Goal: Task Accomplishment & Management: Manage account settings

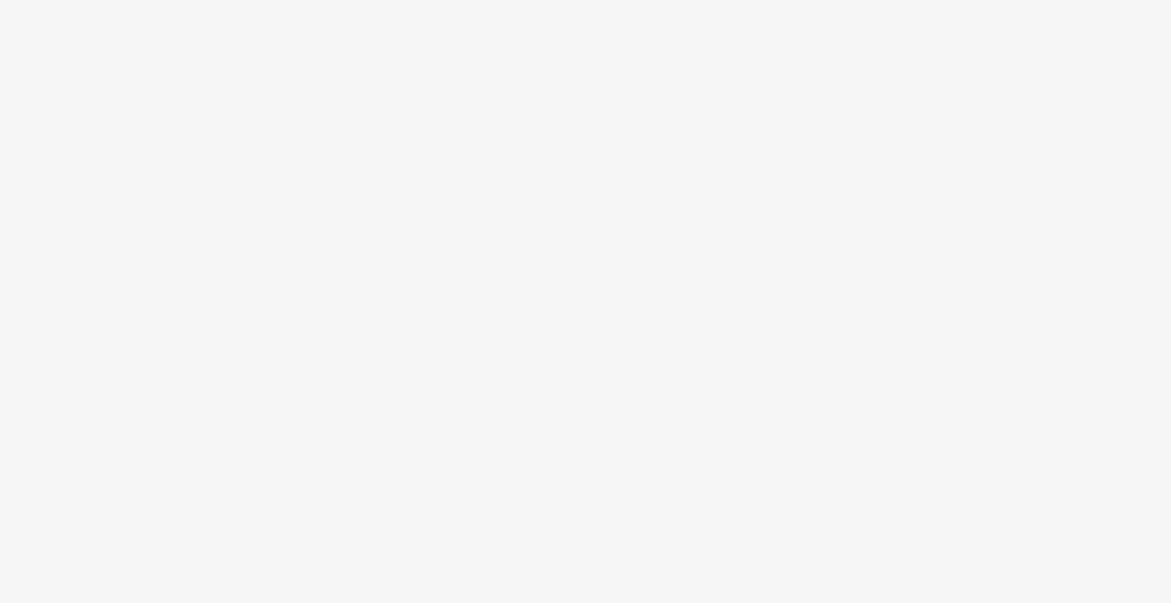
click at [538, 204] on body at bounding box center [585, 301] width 1171 height 603
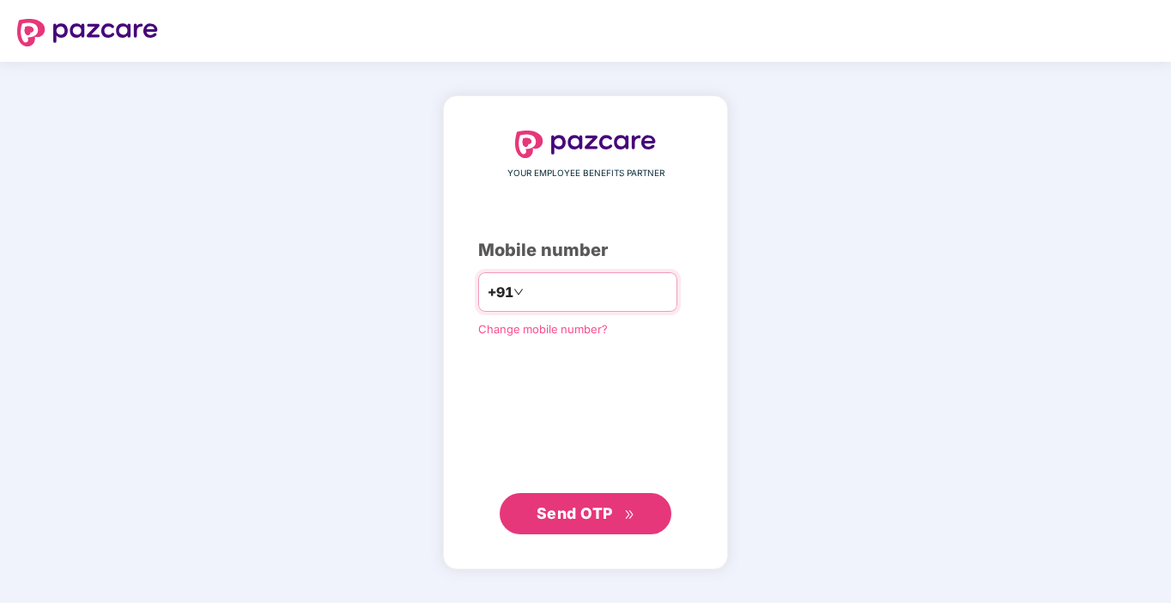
type input "**********"
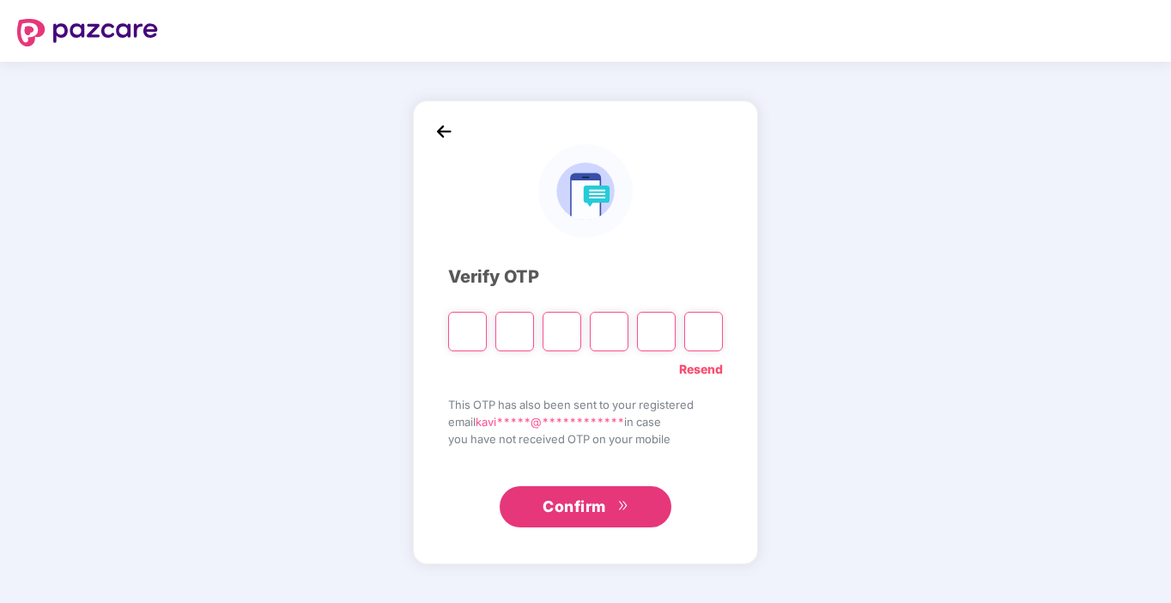
type input "*"
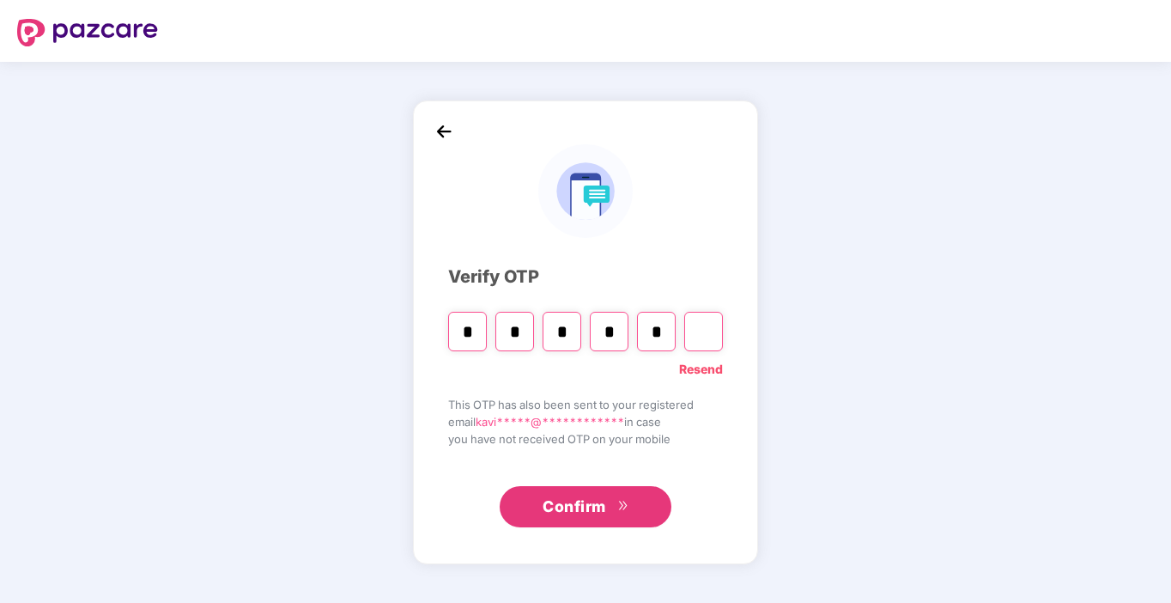
type input "*"
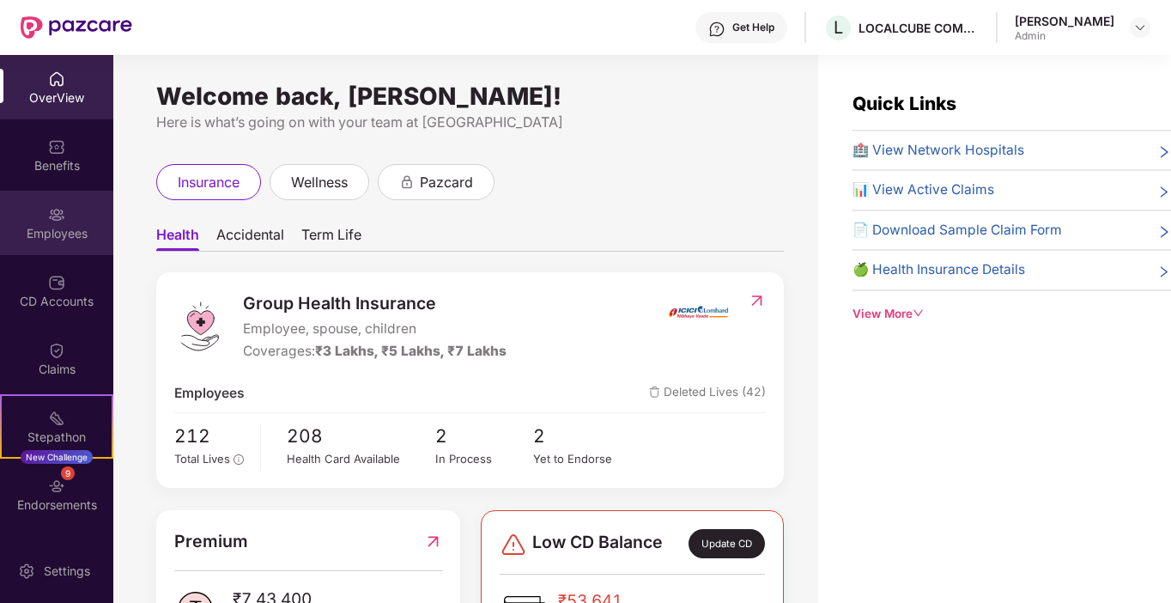
click at [55, 214] on img at bounding box center [56, 214] width 17 height 17
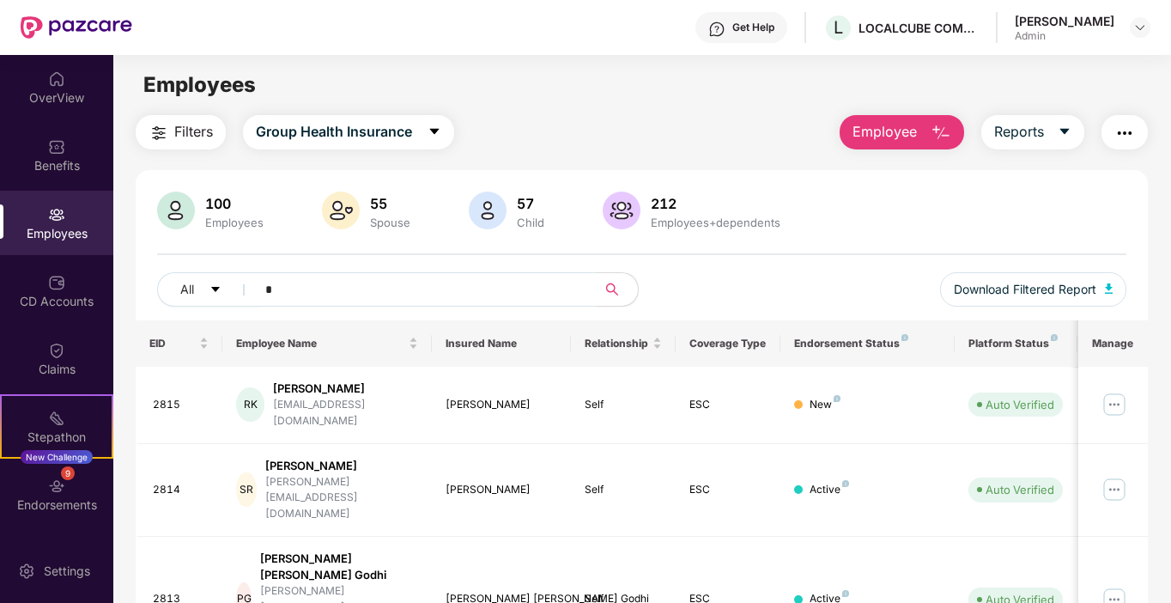
click at [282, 298] on input "*" at bounding box center [419, 290] width 308 height 26
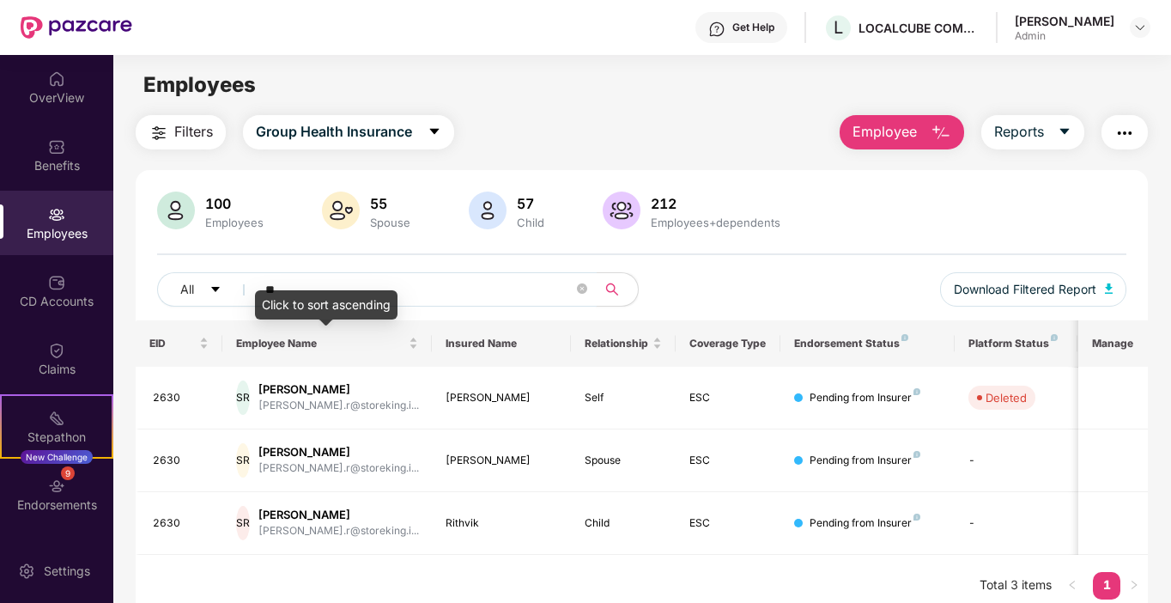
type input "*"
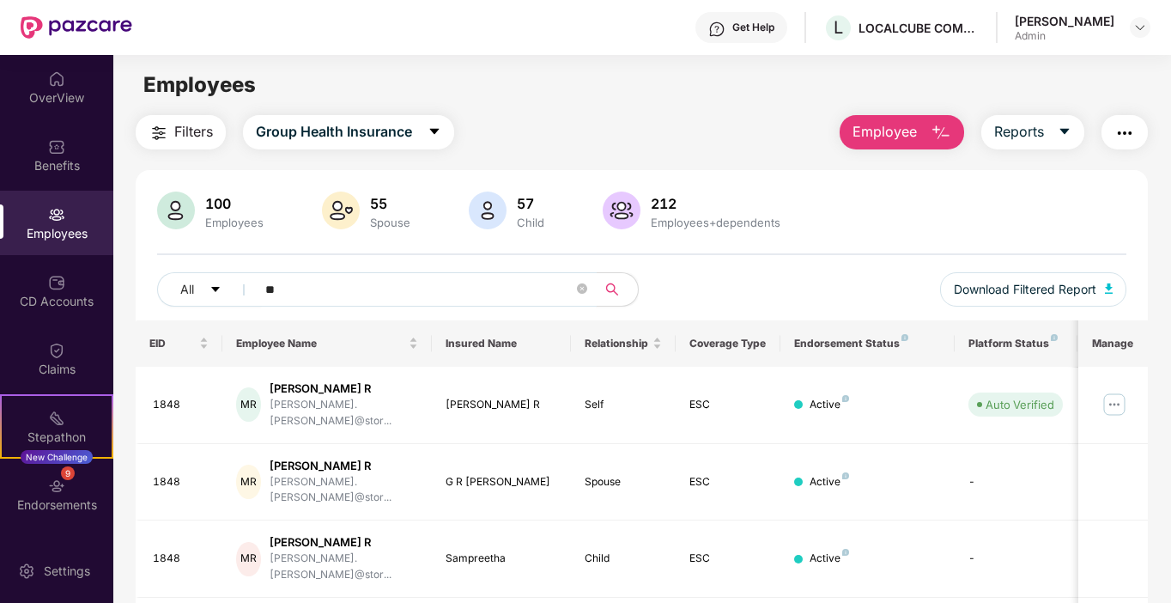
type input "*"
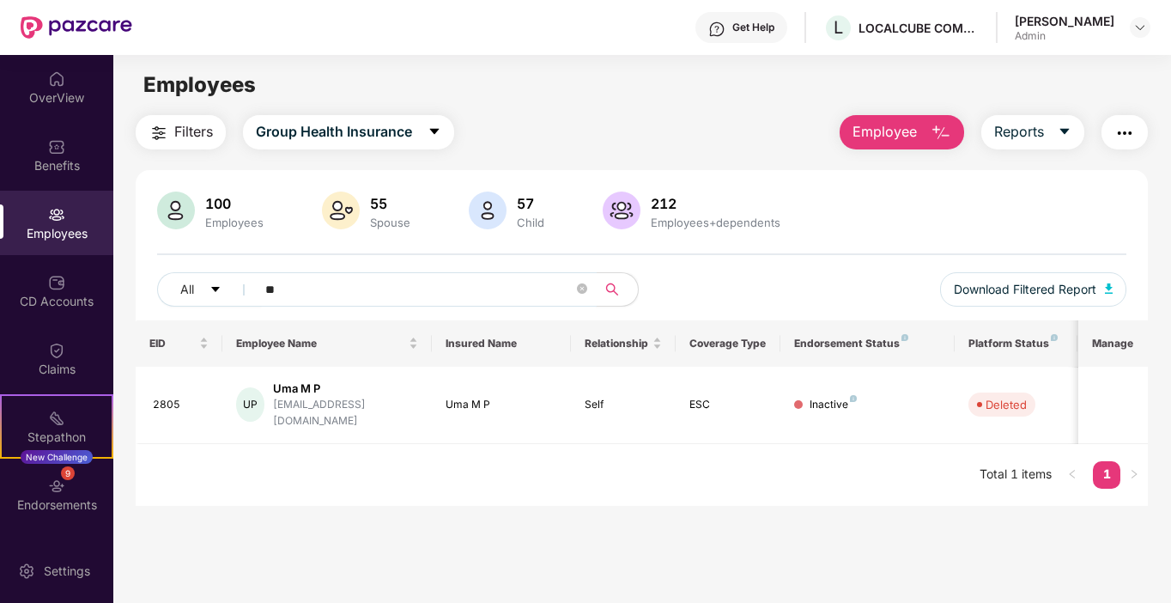
type input "*"
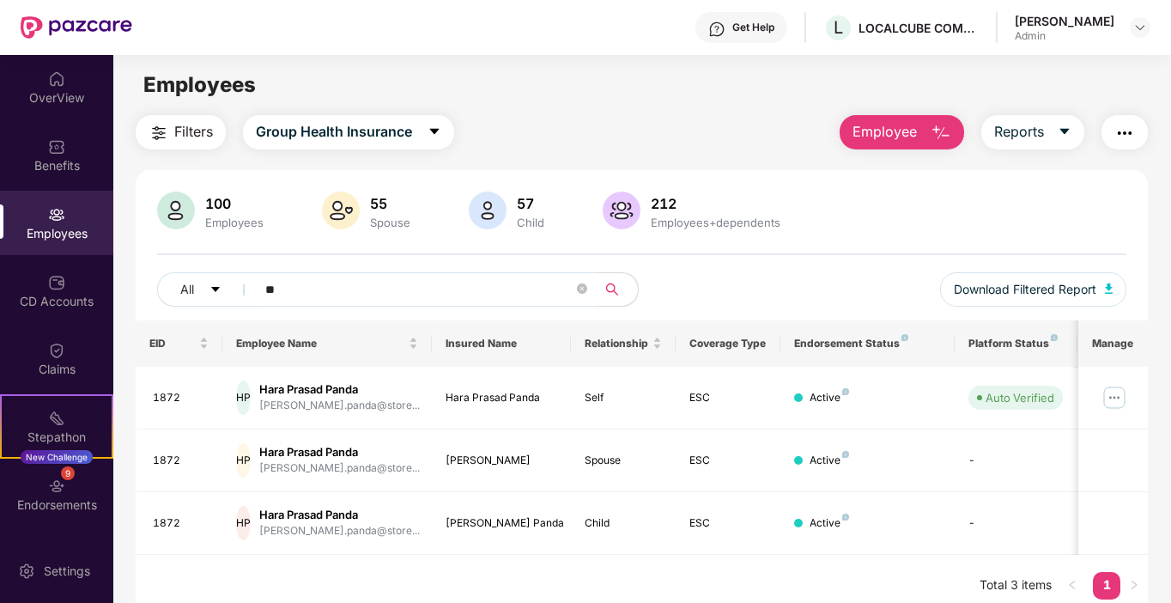
type input "*"
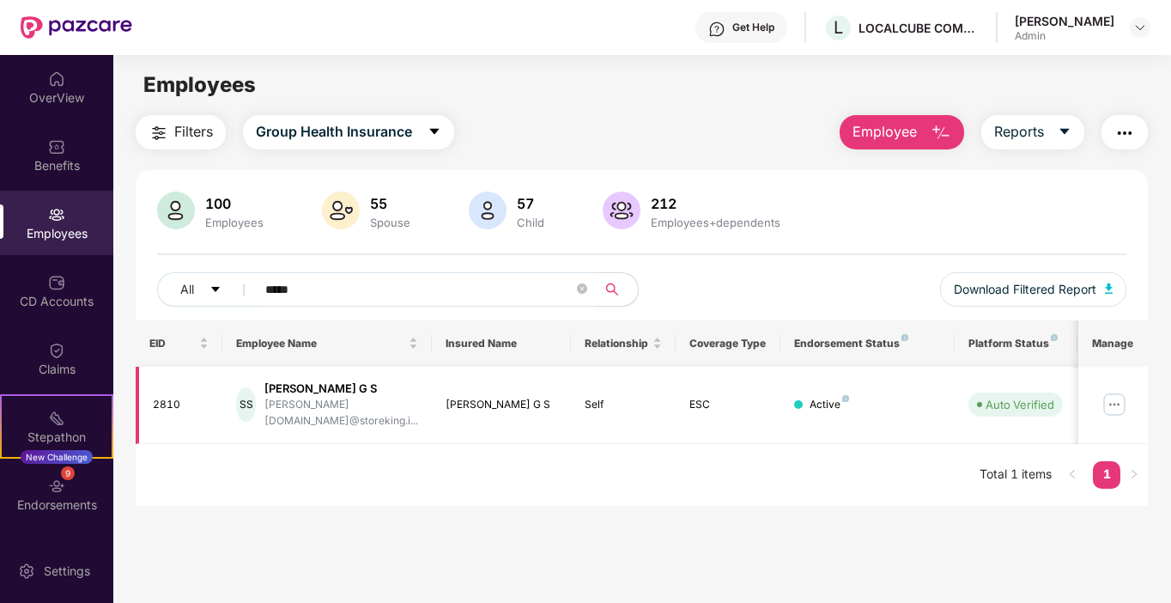
type input "*****"
click at [1108, 397] on img at bounding box center [1114, 404] width 27 height 27
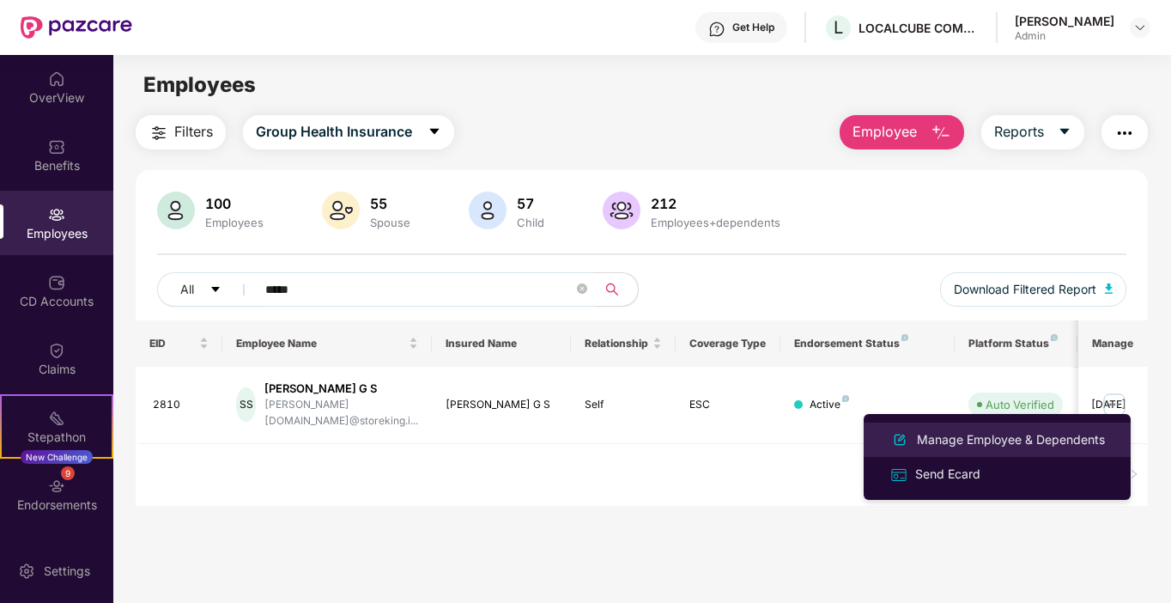
click at [971, 434] on div "Manage Employee & Dependents" at bounding box center [1011, 439] width 195 height 19
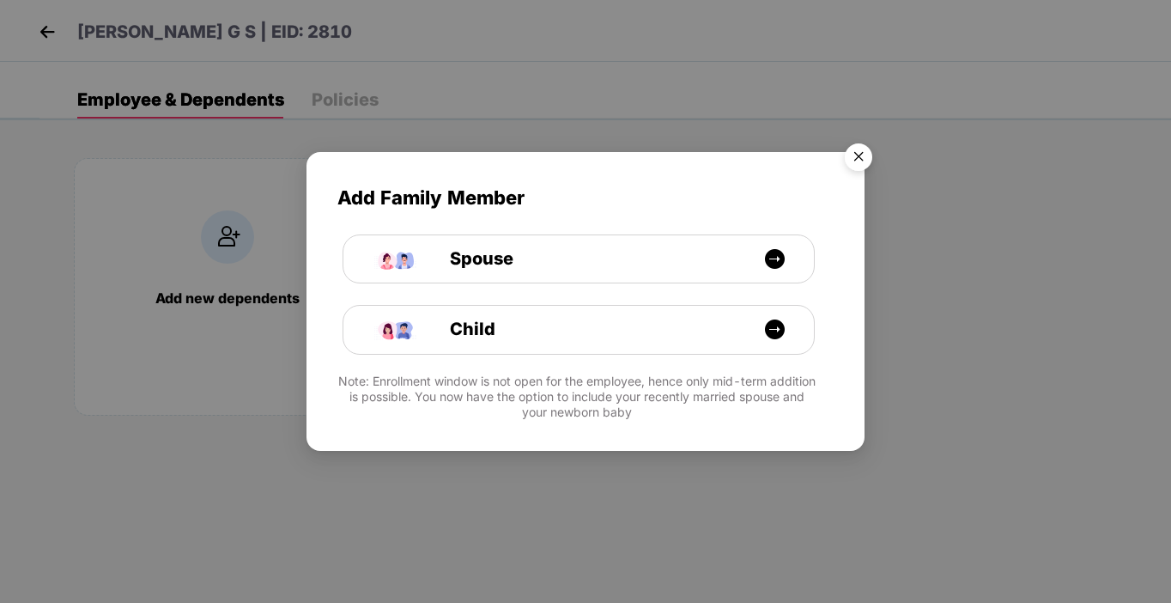
click at [855, 161] on img "Close" at bounding box center [859, 160] width 48 height 48
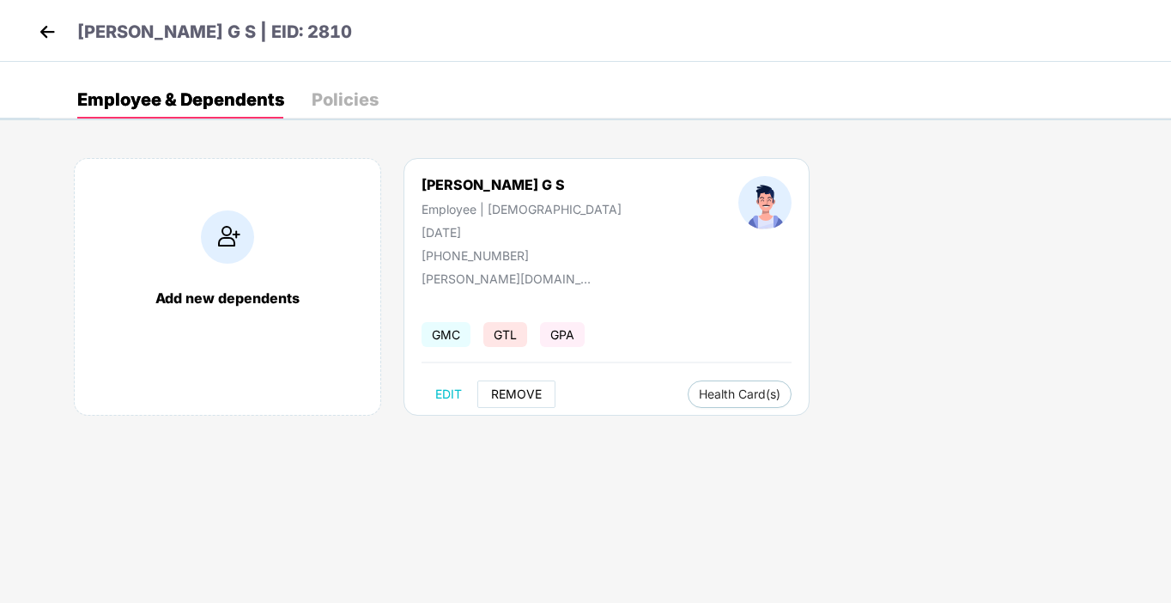
click at [518, 392] on span "REMOVE" at bounding box center [516, 394] width 51 height 14
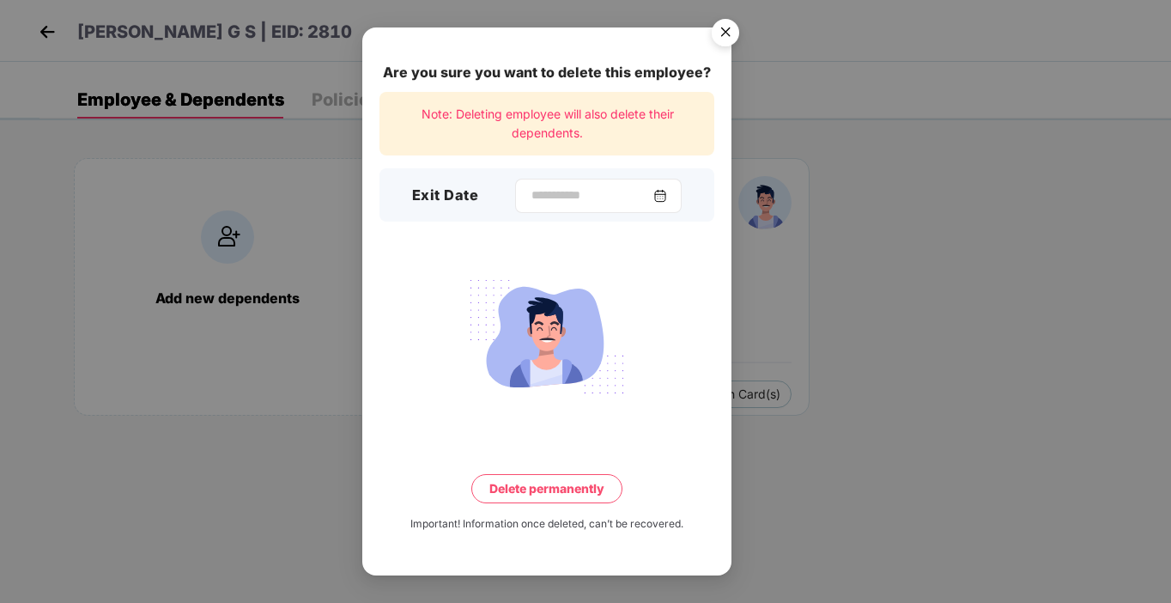
click at [667, 192] on img at bounding box center [661, 196] width 14 height 14
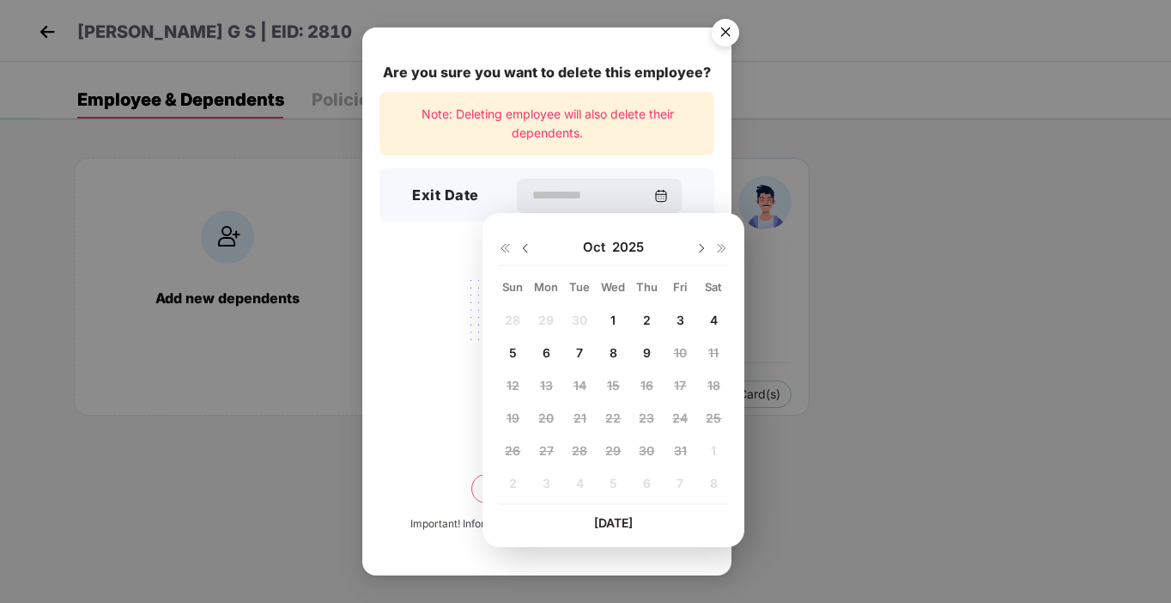
click at [530, 247] on img at bounding box center [526, 248] width 14 height 14
click at [576, 448] on span "30" at bounding box center [579, 450] width 15 height 15
type input "**********"
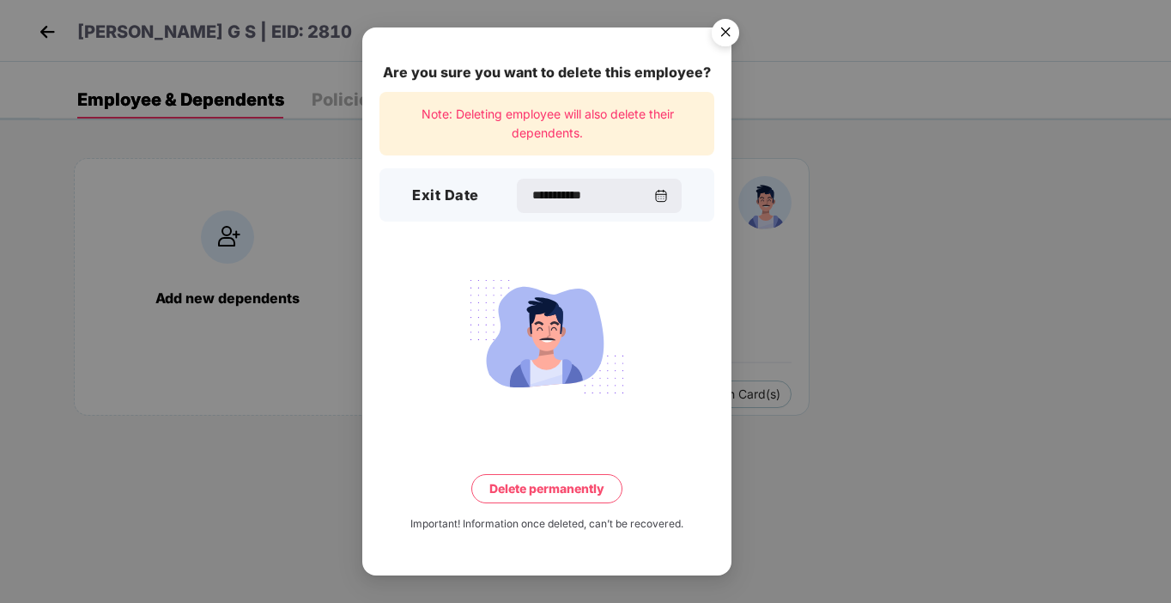
click at [516, 490] on button "Delete permanently" at bounding box center [546, 488] width 151 height 29
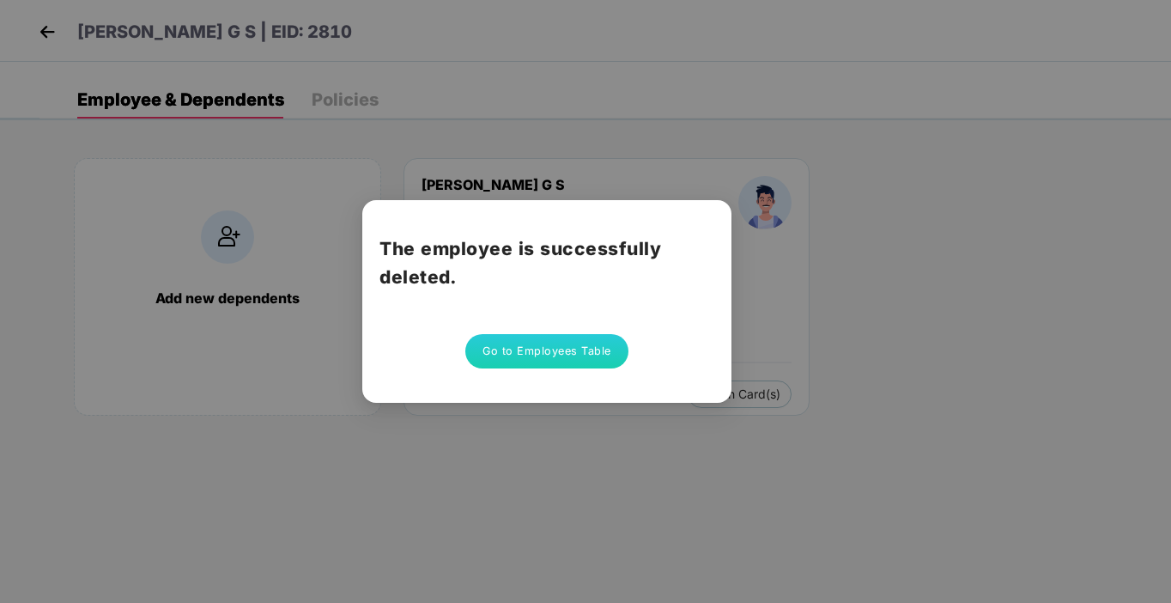
click at [547, 368] on button "Go to Employees Table" at bounding box center [546, 351] width 163 height 34
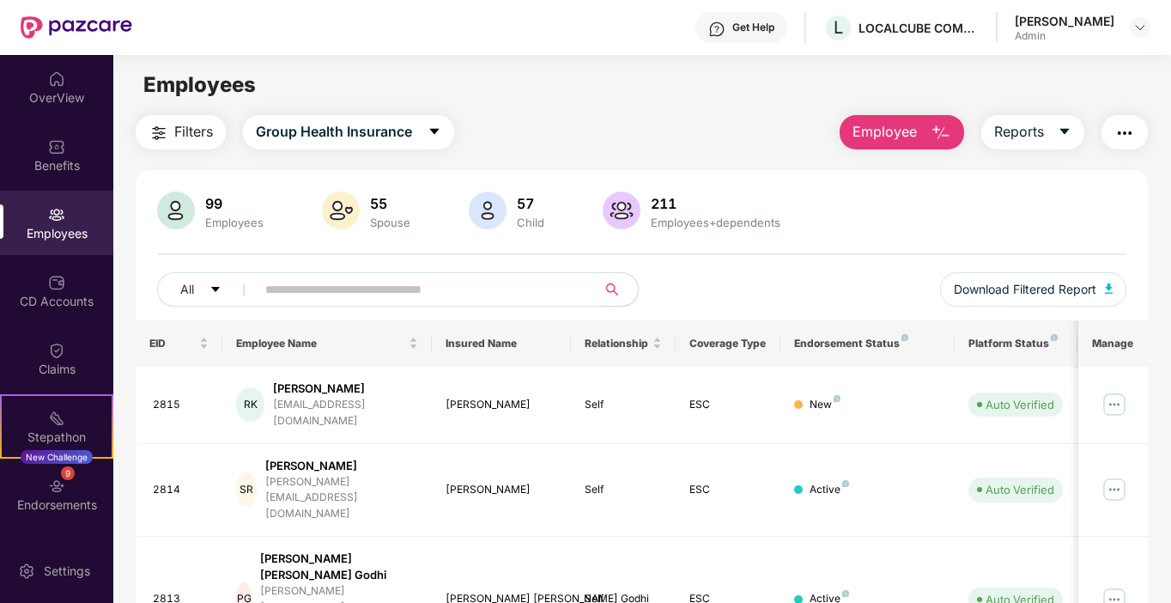
click at [311, 289] on input "text" at bounding box center [419, 290] width 308 height 26
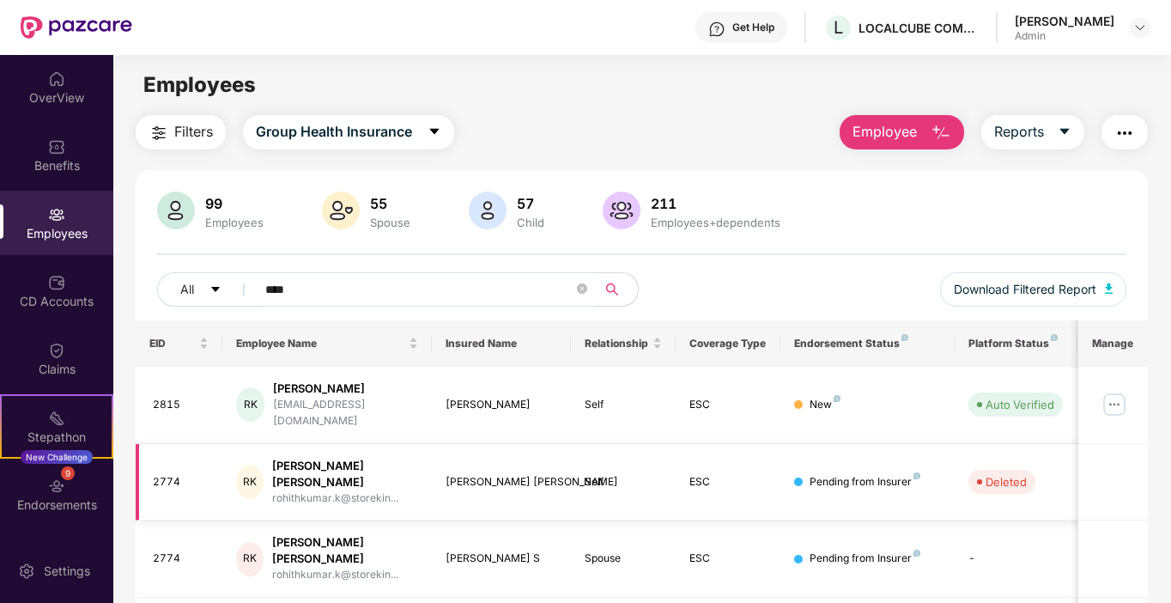
type input "****"
click at [928, 127] on button "Employee" at bounding box center [902, 132] width 125 height 34
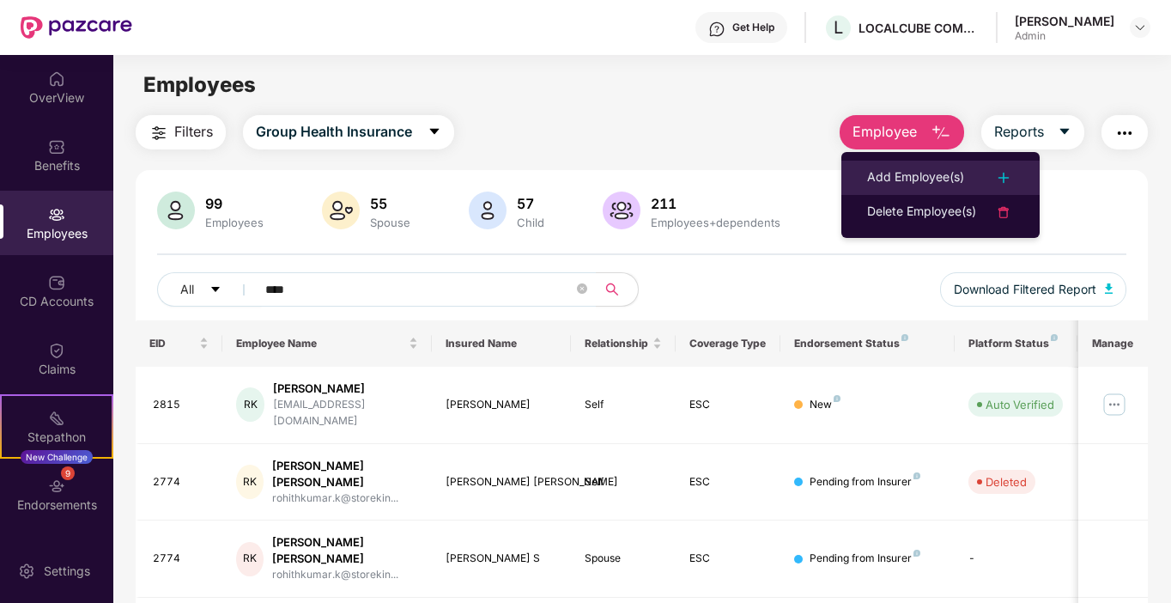
click at [905, 172] on div "Add Employee(s)" at bounding box center [915, 177] width 97 height 21
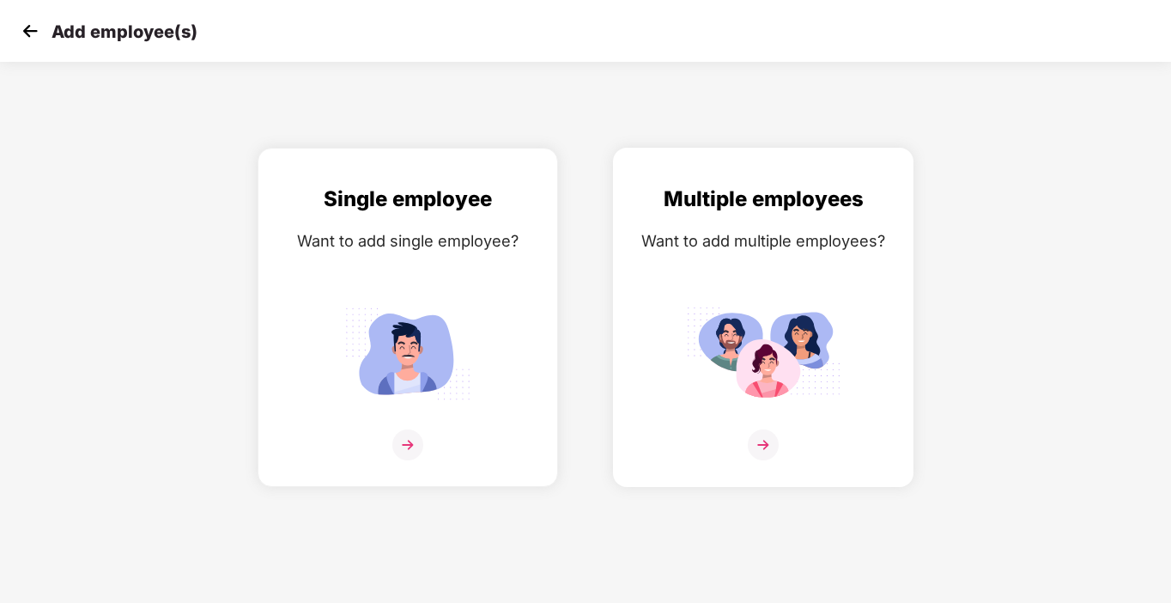
click at [760, 444] on img at bounding box center [763, 444] width 31 height 31
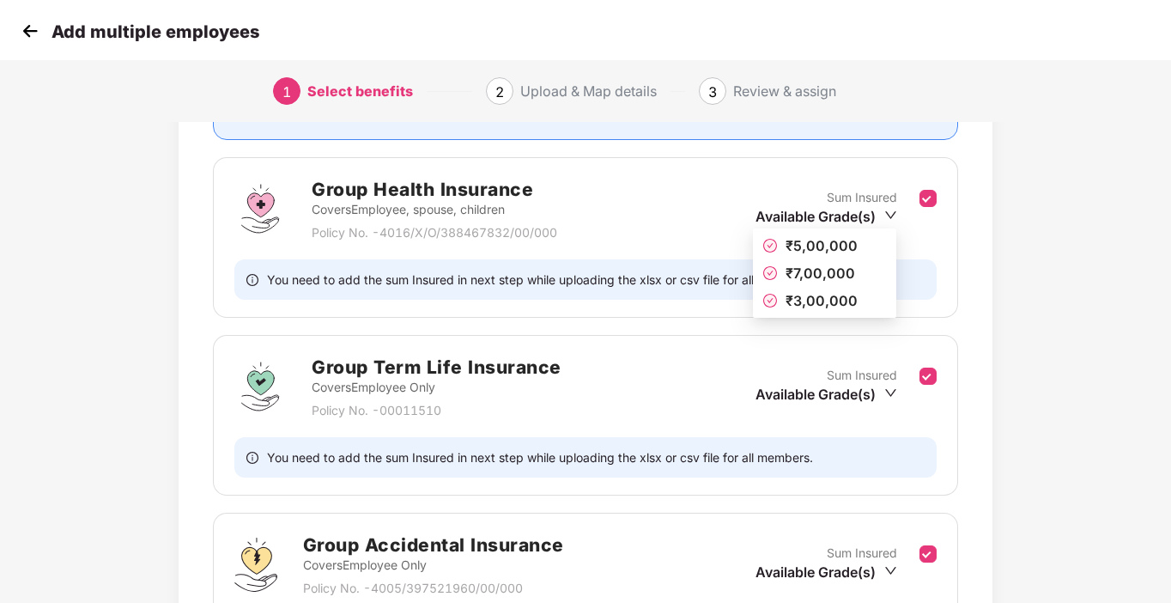
scroll to position [226, 0]
click at [891, 215] on icon "down" at bounding box center [891, 214] width 13 height 13
click at [815, 299] on span "₹3,00,000" at bounding box center [822, 299] width 72 height 17
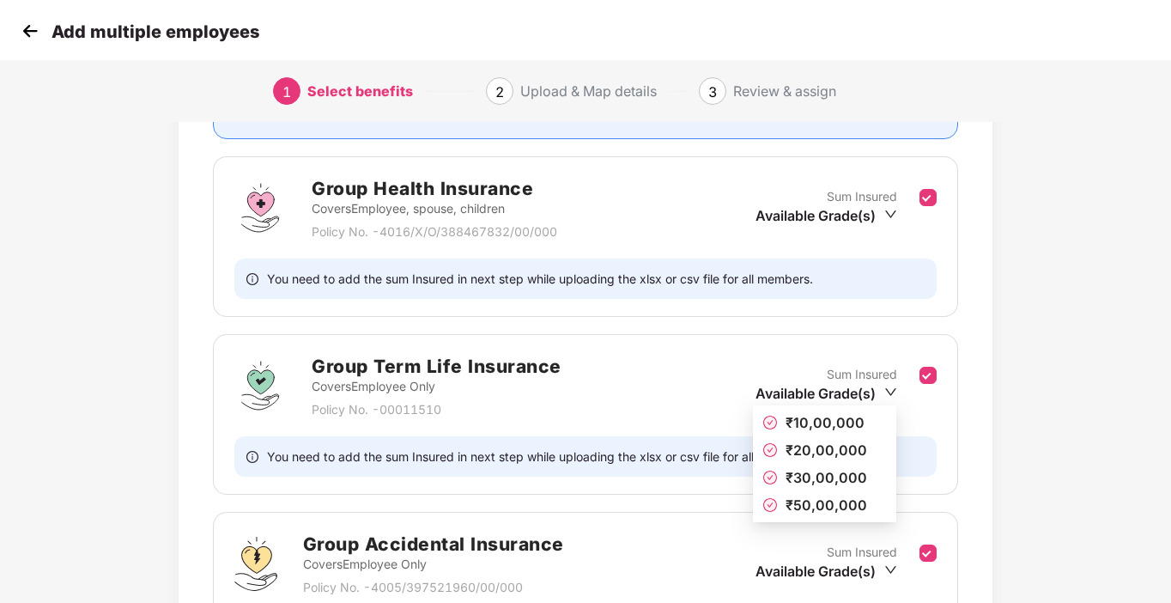
click at [889, 401] on div "Available Grade(s)" at bounding box center [827, 393] width 142 height 19
click at [828, 423] on span "₹10,00,000" at bounding box center [825, 422] width 79 height 17
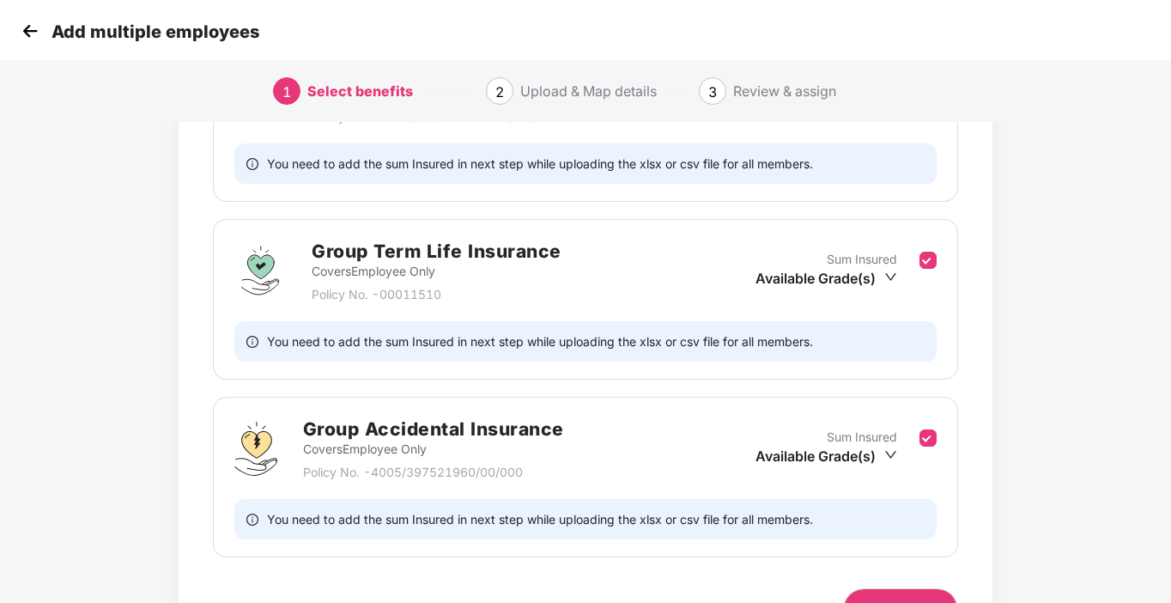
scroll to position [342, 0]
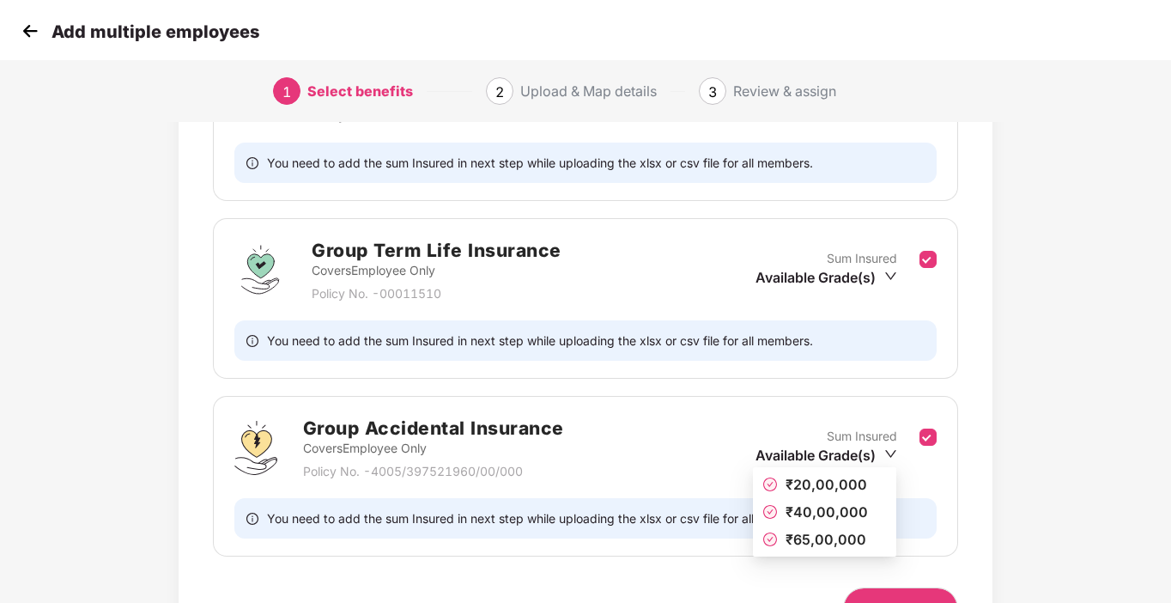
click at [890, 449] on icon "down" at bounding box center [891, 453] width 13 height 13
click at [824, 479] on span "₹20,00,000" at bounding box center [827, 484] width 82 height 17
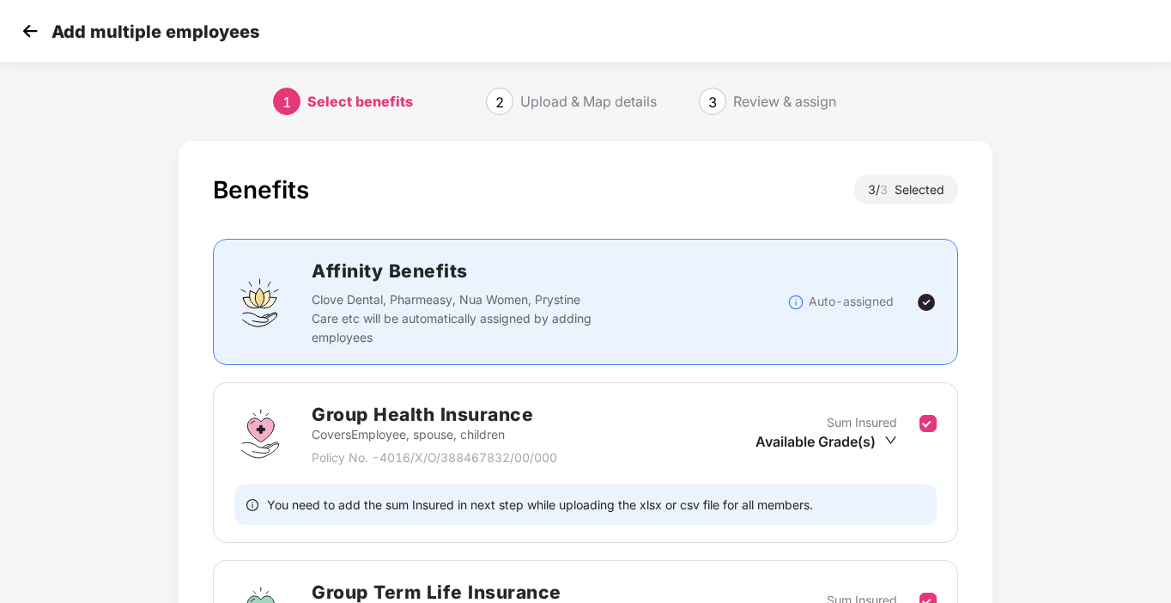
scroll to position [445, 0]
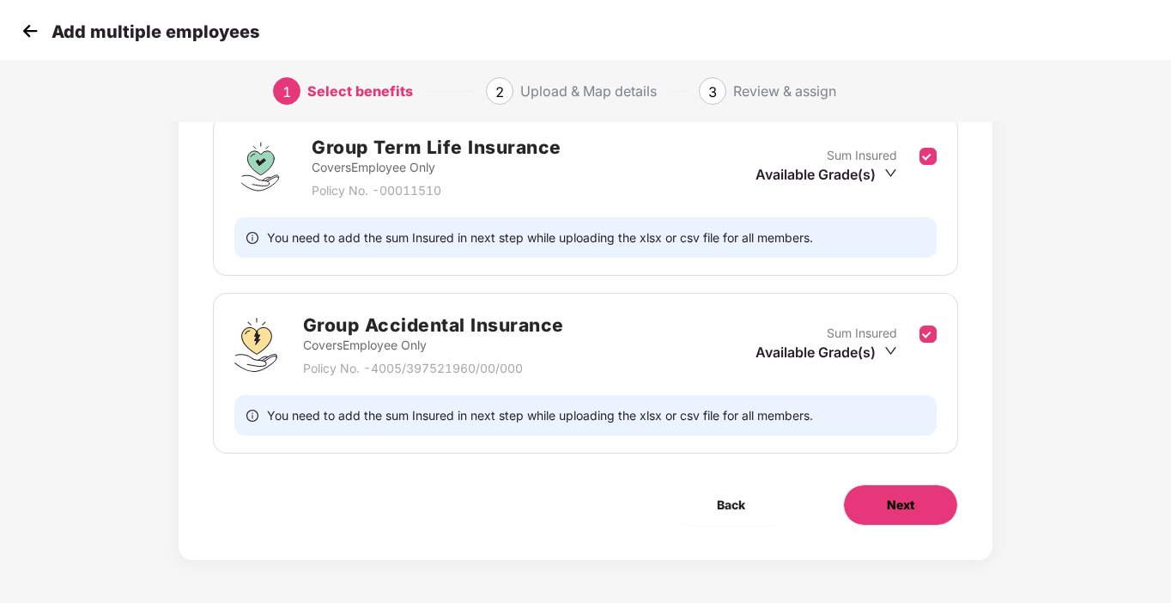
click at [892, 496] on span "Next" at bounding box center [900, 505] width 27 height 19
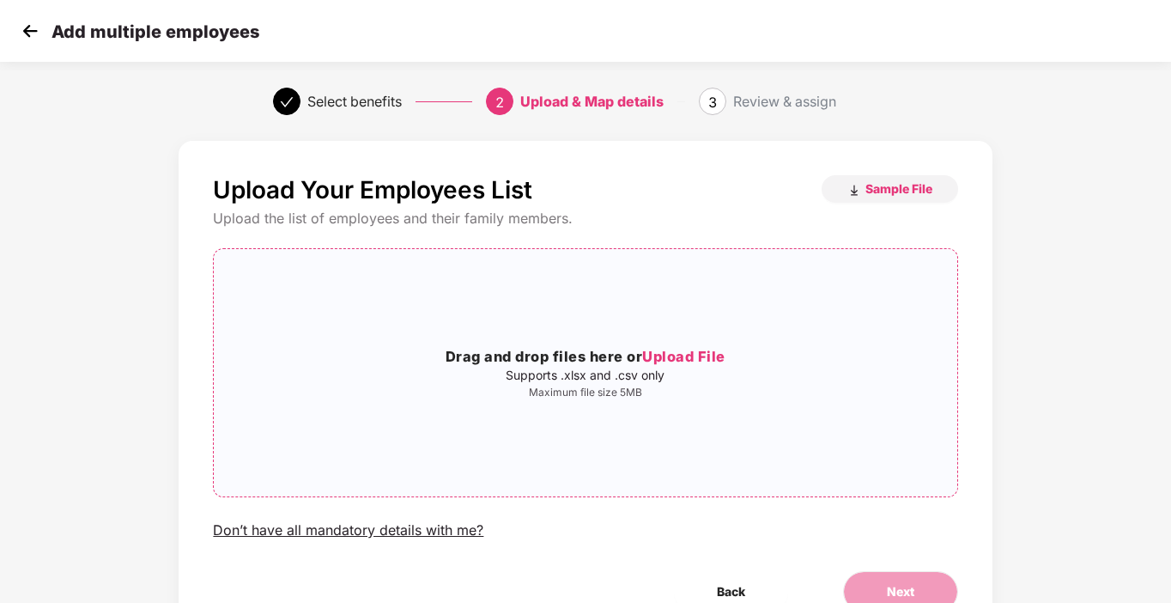
click at [681, 354] on span "Upload File" at bounding box center [683, 356] width 83 height 17
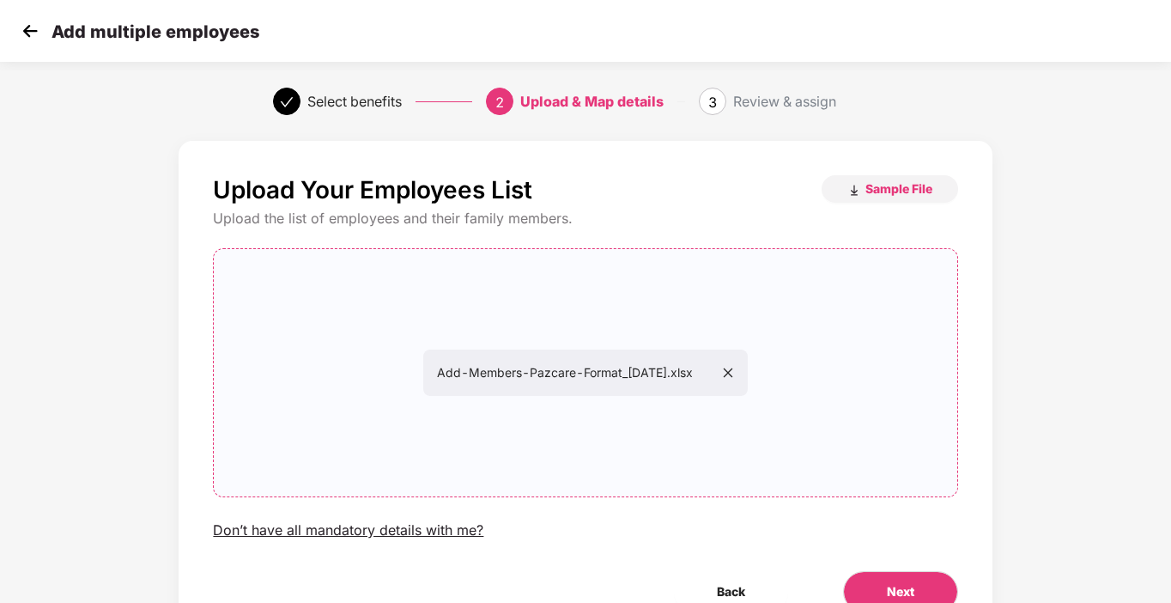
scroll to position [87, 0]
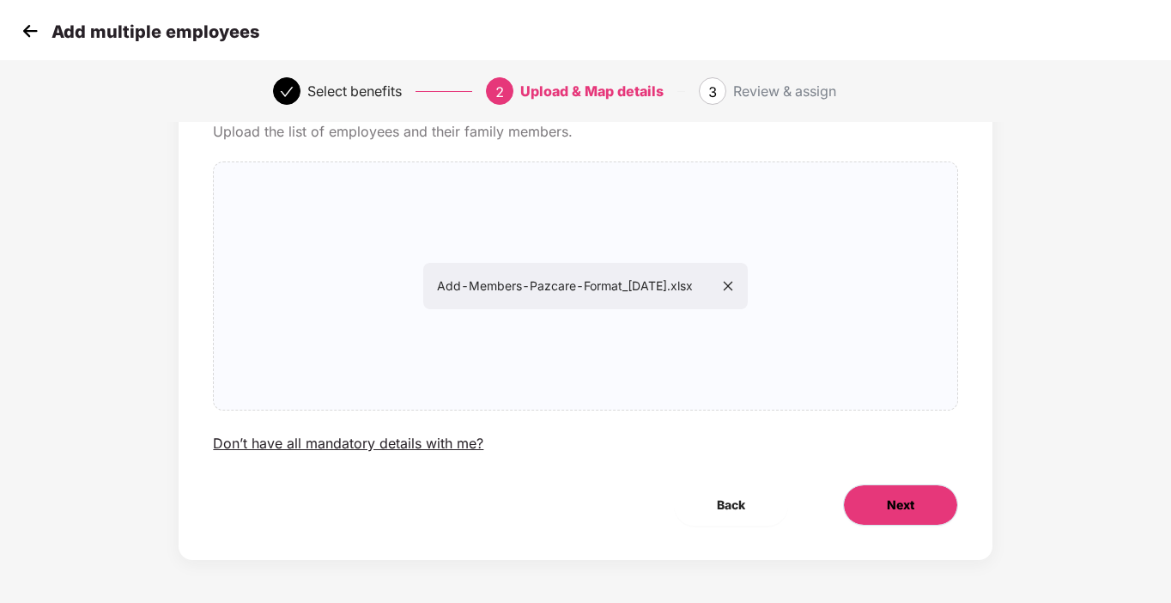
click at [887, 509] on span "Next" at bounding box center [900, 505] width 27 height 19
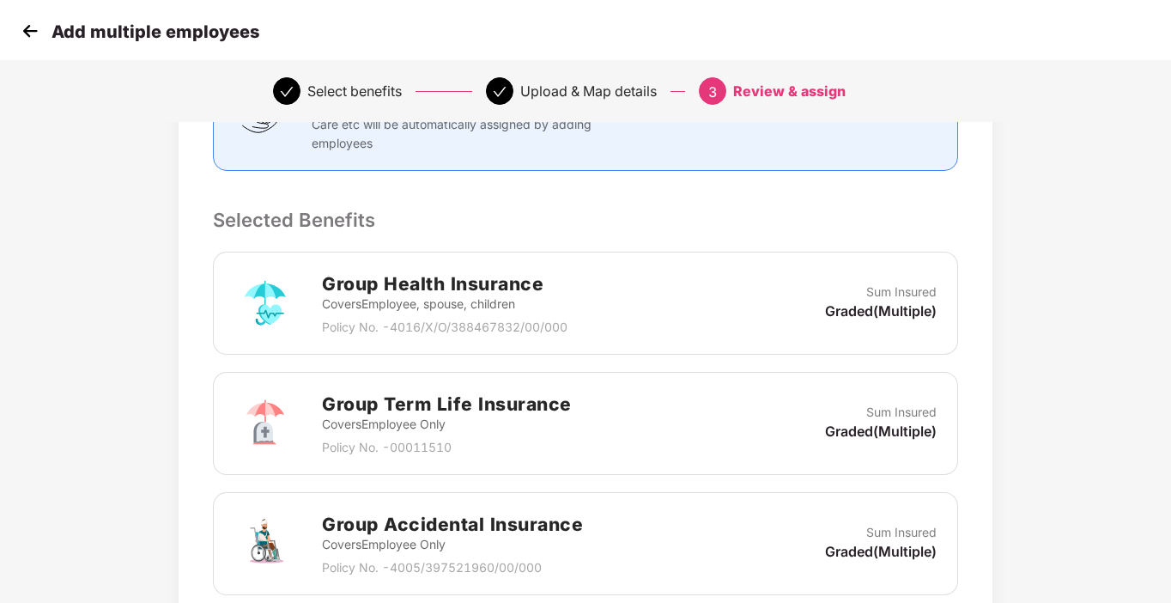
scroll to position [614, 0]
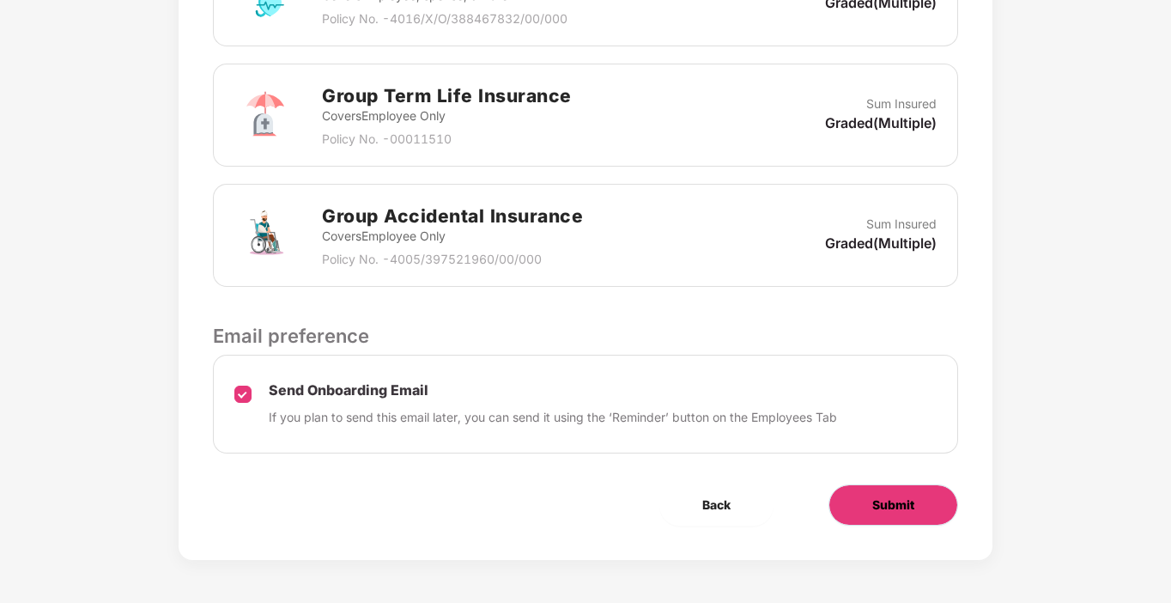
click at [901, 505] on span "Submit" at bounding box center [894, 505] width 42 height 19
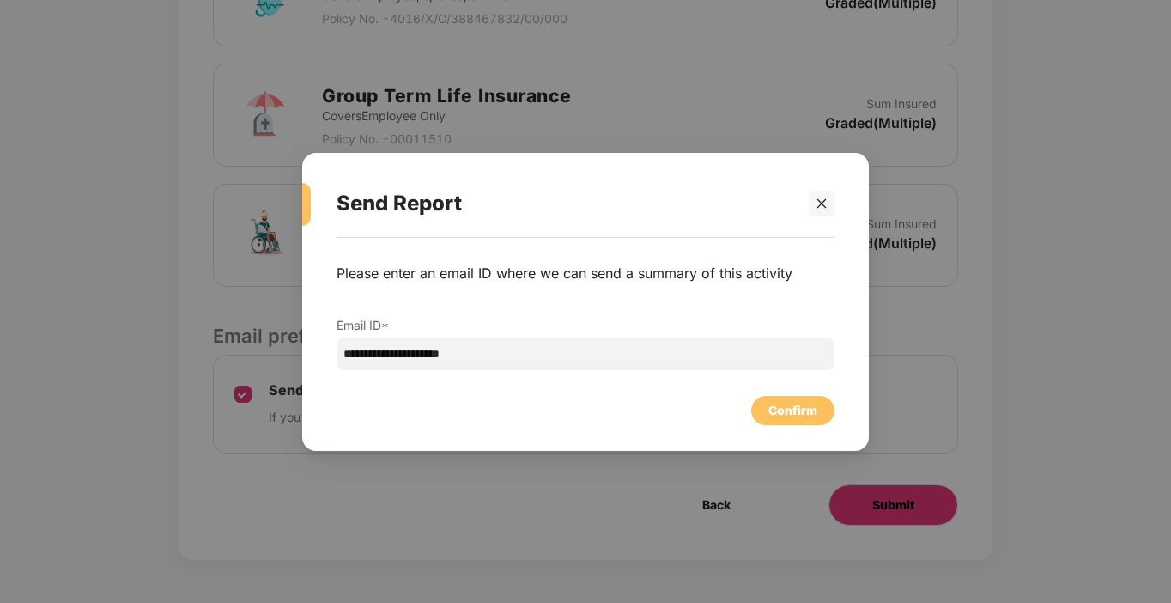
scroll to position [0, 0]
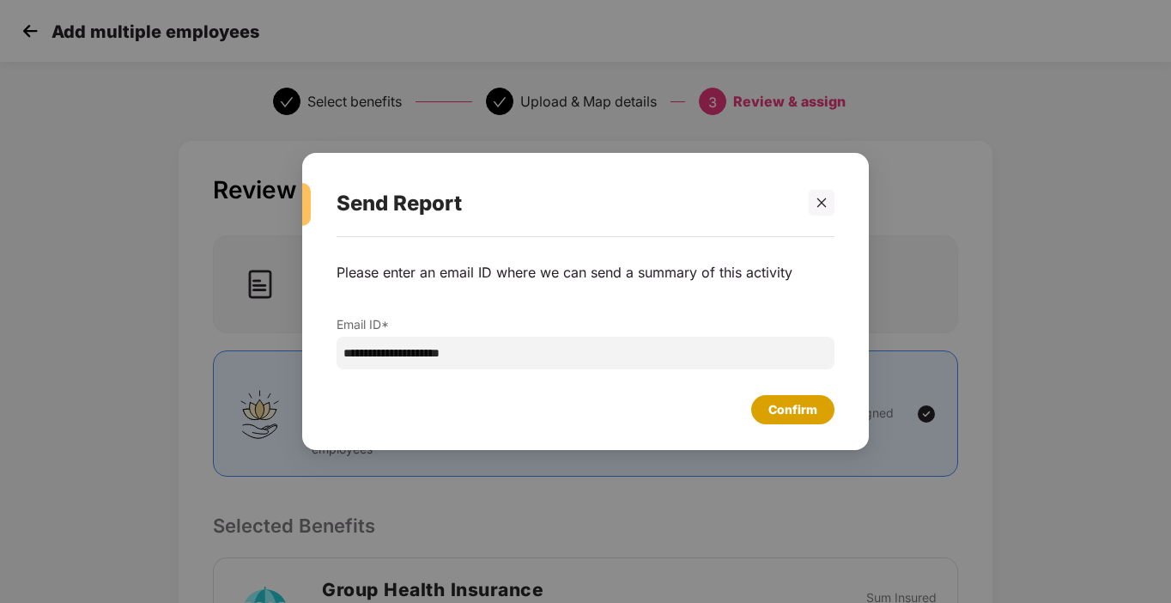
click at [777, 411] on div "Confirm" at bounding box center [793, 409] width 49 height 19
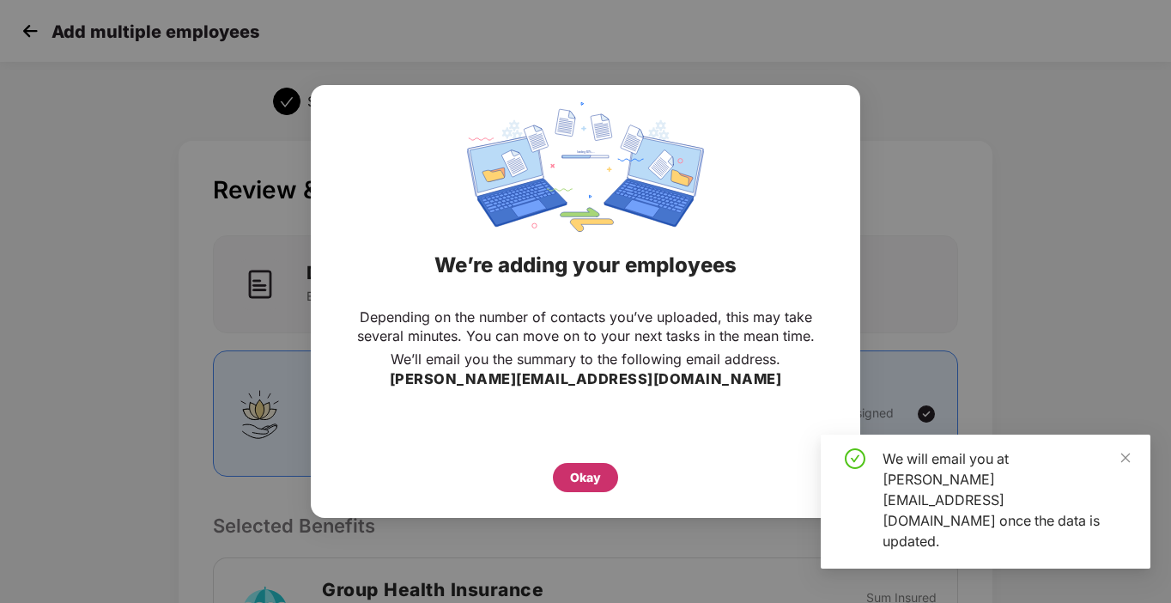
click at [588, 479] on div "Okay" at bounding box center [585, 477] width 31 height 19
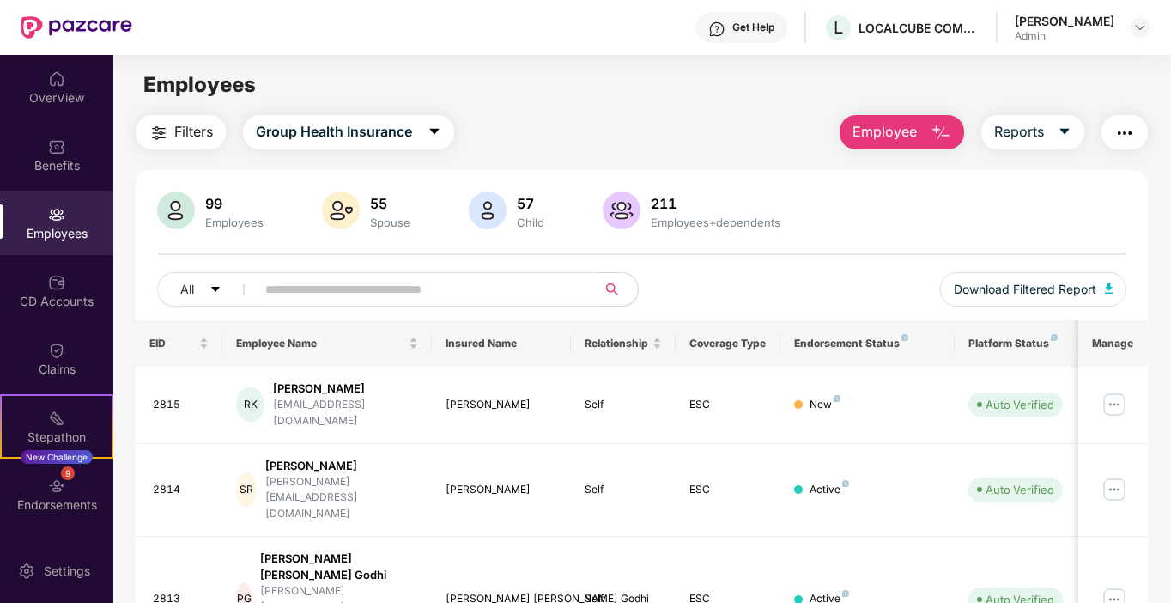
click at [315, 290] on input "text" at bounding box center [419, 290] width 308 height 26
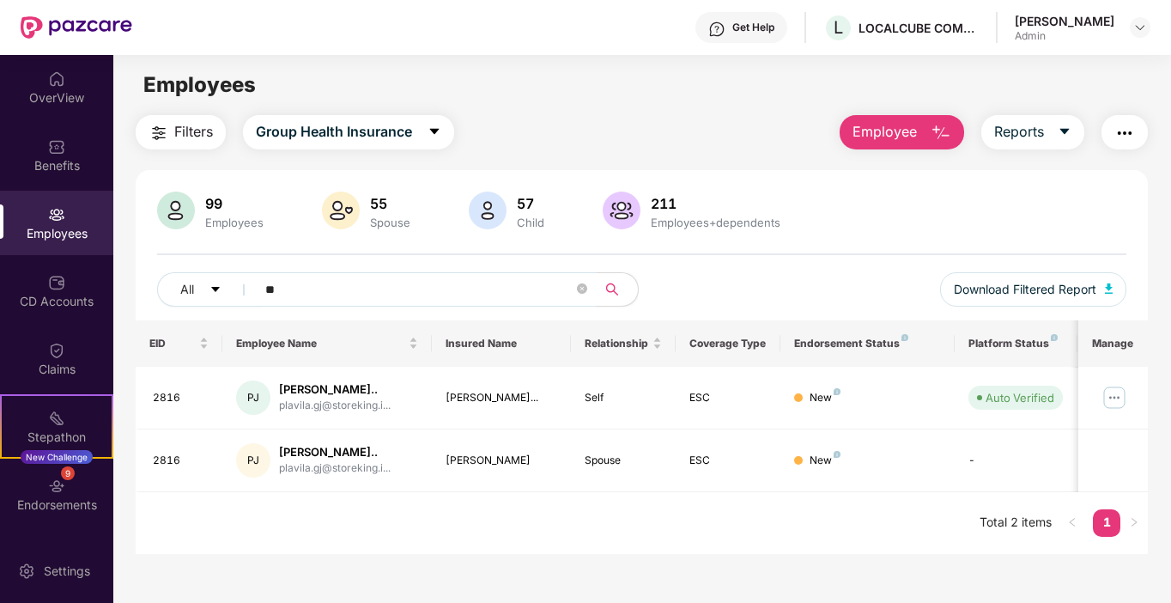
type input "*"
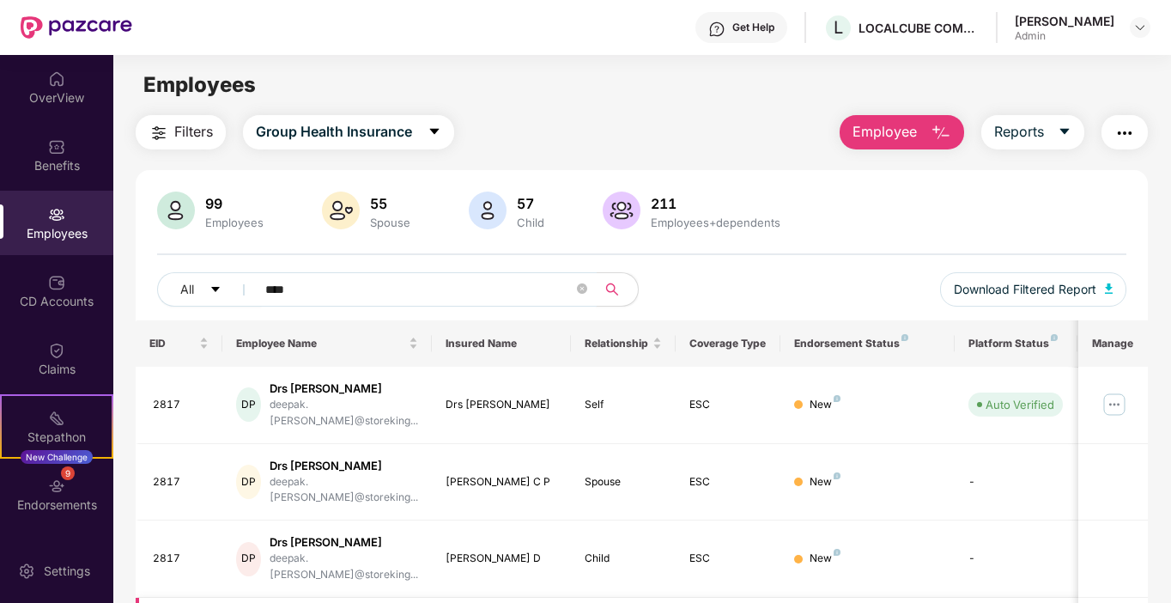
type input "****"
